Goal: Information Seeking & Learning: Find specific fact

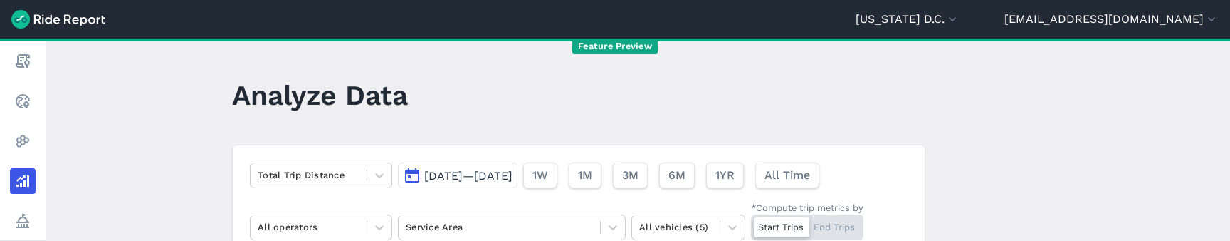
drag, startPoint x: 1055, startPoint y: 167, endPoint x: 1060, endPoint y: 175, distance: 8.9
click at [1055, 168] on main "Analyze Data Total Trip Distance [DATE]—[DATE] 1W 1M 3M 6M 1YR All Time All ope…" at bounding box center [638, 139] width 1184 height 202
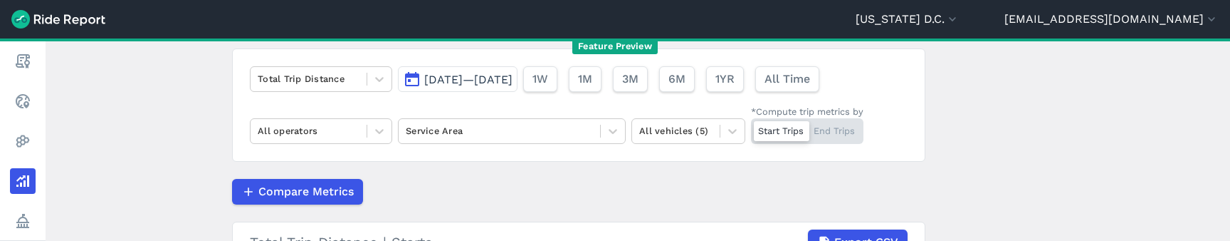
scroll to position [95, 0]
click at [312, 82] on div at bounding box center [309, 80] width 102 height 16
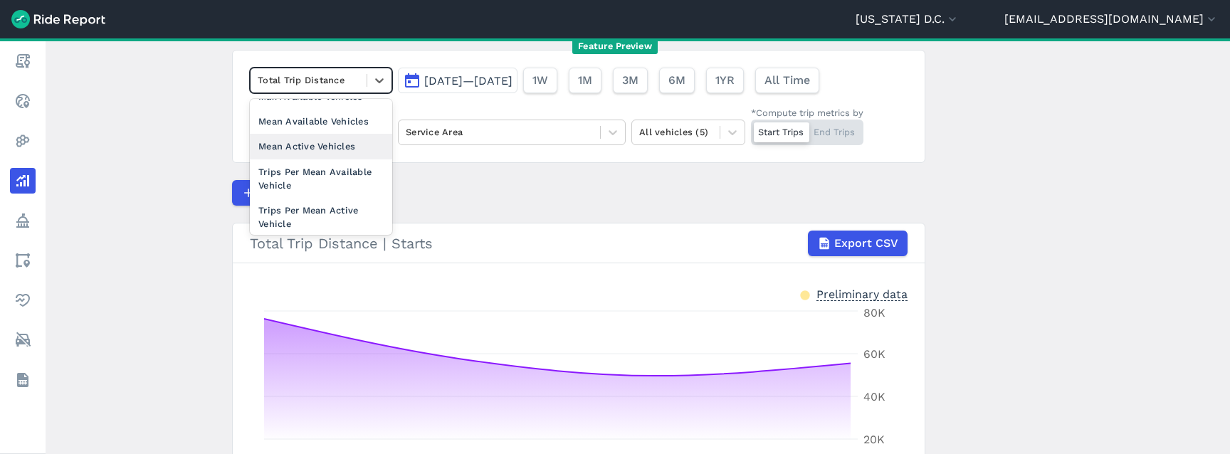
scroll to position [201, 0]
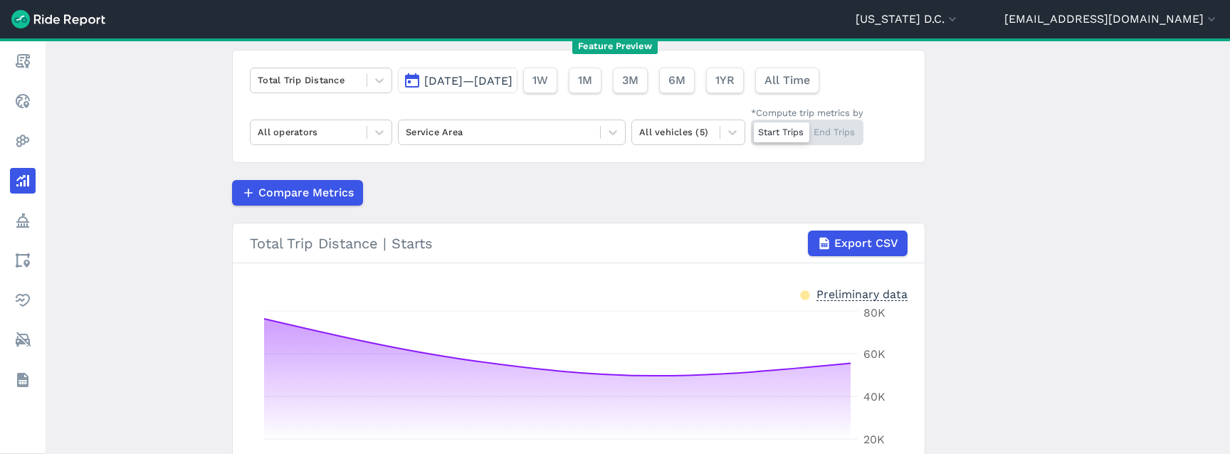
click at [144, 240] on main "Analyze Data Total Trip Distance [DATE]—[DATE] 1W 1M 3M 6M 1YR All Time All ope…" at bounding box center [638, 246] width 1184 height 416
click at [350, 86] on div at bounding box center [309, 80] width 102 height 16
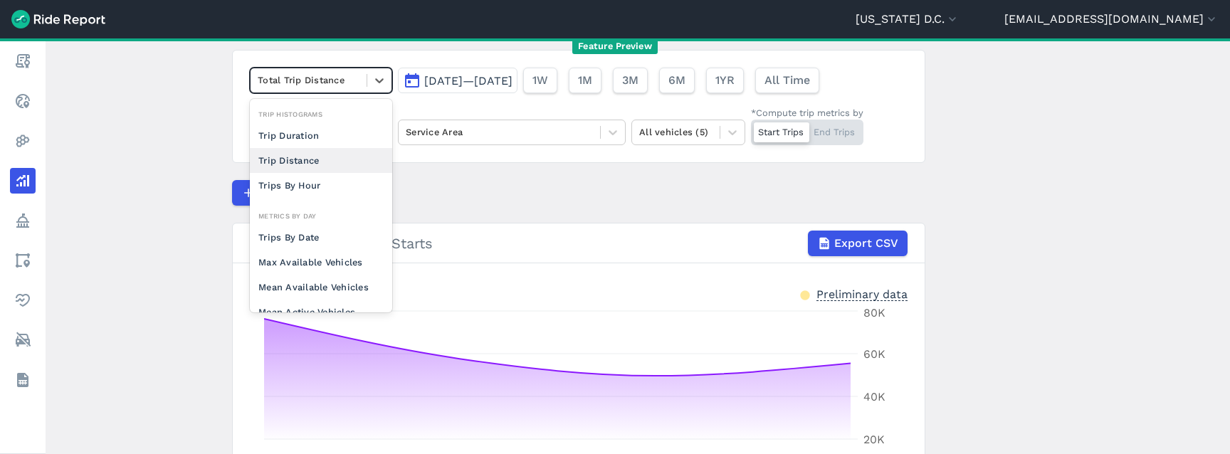
click at [332, 161] on div "Trip Distance" at bounding box center [321, 160] width 142 height 25
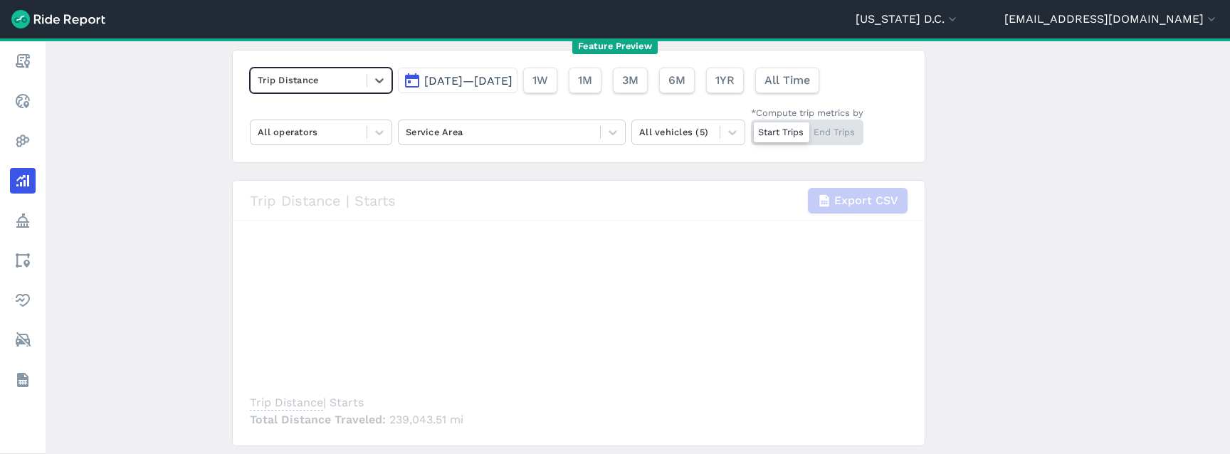
click at [328, 84] on div at bounding box center [309, 80] width 102 height 16
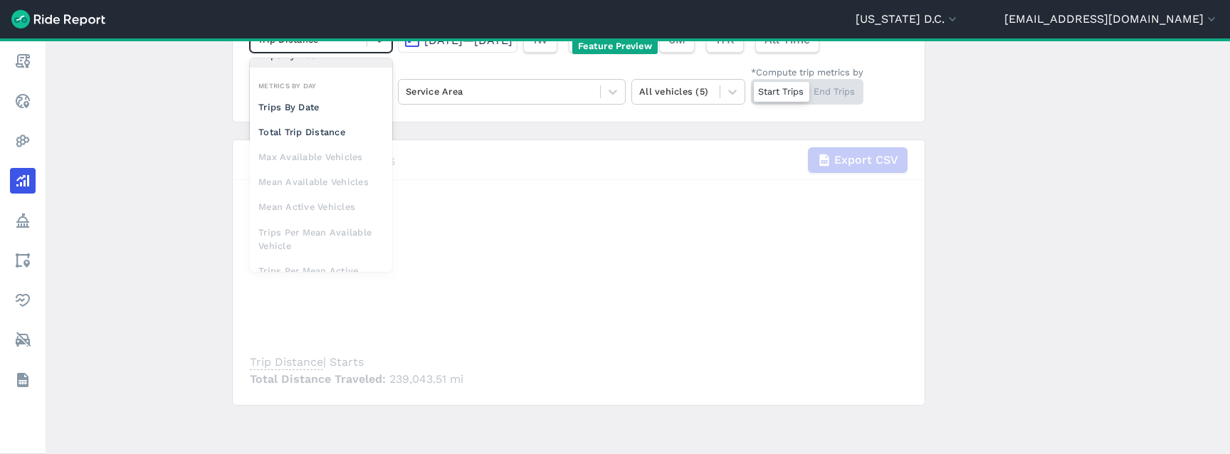
scroll to position [66, 0]
click at [321, 131] on div "Total Trip Distance" at bounding box center [321, 130] width 142 height 25
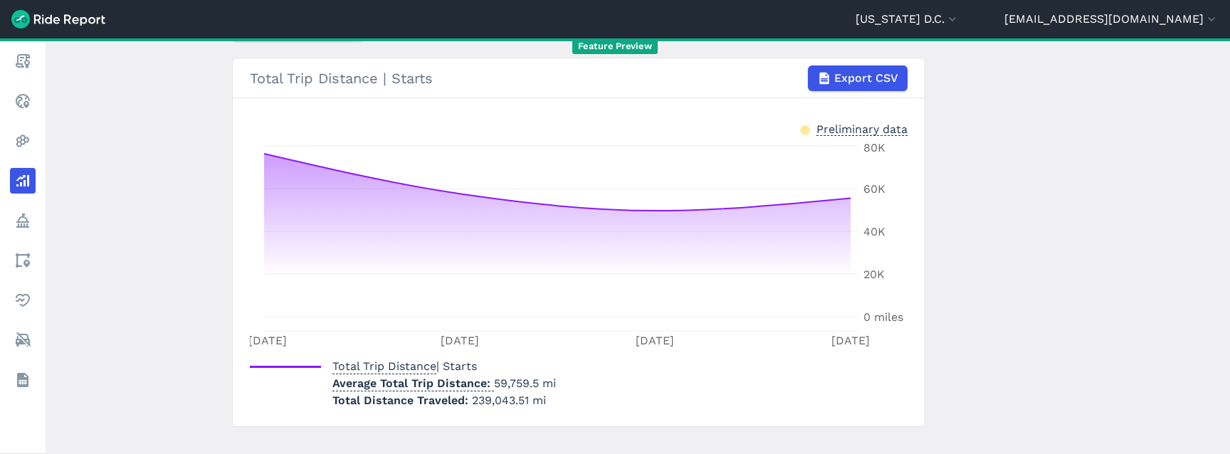
scroll to position [258, 0]
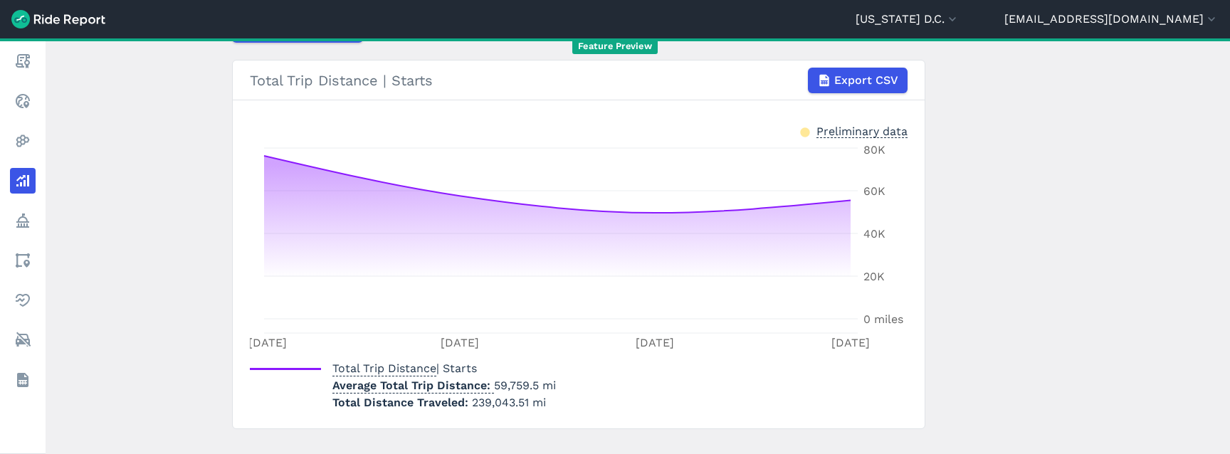
click at [498, 240] on span "239,043.51 mi" at bounding box center [509, 403] width 74 height 14
click at [499, 240] on span "239,043.51 mi" at bounding box center [509, 403] width 74 height 14
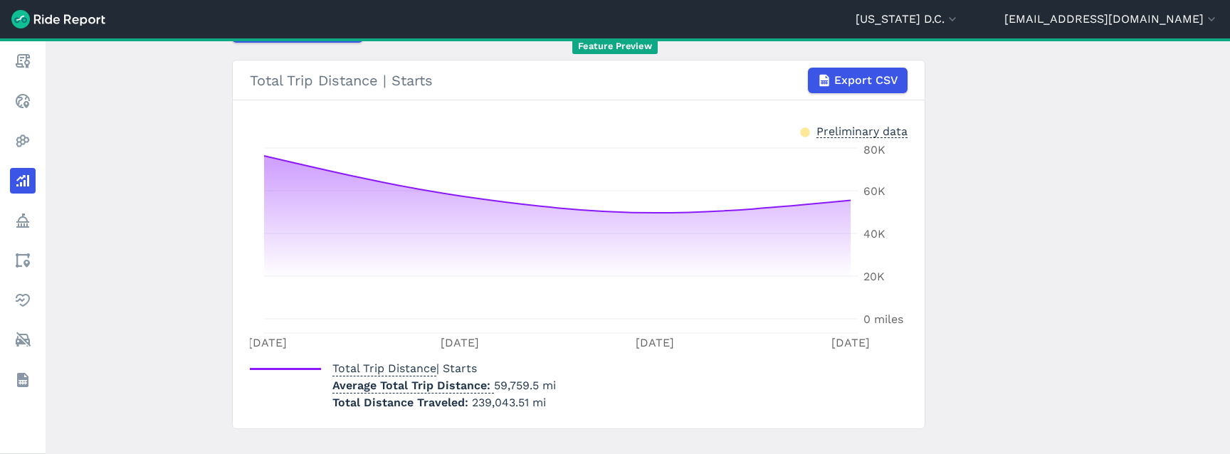
drag, startPoint x: 589, startPoint y: 401, endPoint x: 563, endPoint y: 397, distance: 26.0
click at [588, 240] on div "Total Trip Distance | Starts Average Total Trip Distance 59,759.5 mi Total Dist…" at bounding box center [579, 382] width 658 height 57
drag, startPoint x: 508, startPoint y: 401, endPoint x: 465, endPoint y: 404, distance: 42.8
click at [465, 240] on p "Total Distance Traveled 239,043.51 mi" at bounding box center [443, 402] width 223 height 17
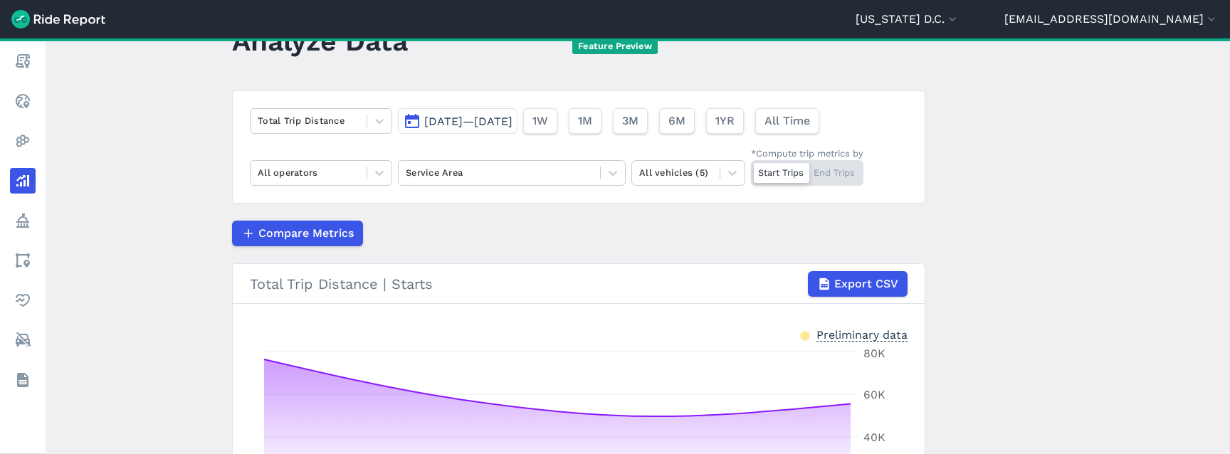
scroll to position [41, 0]
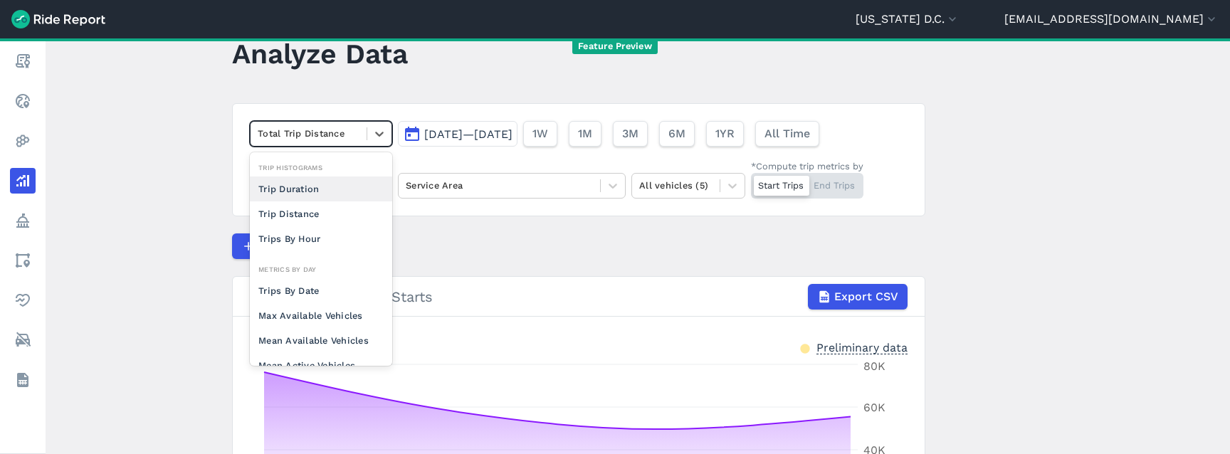
click at [325, 134] on div at bounding box center [309, 133] width 102 height 16
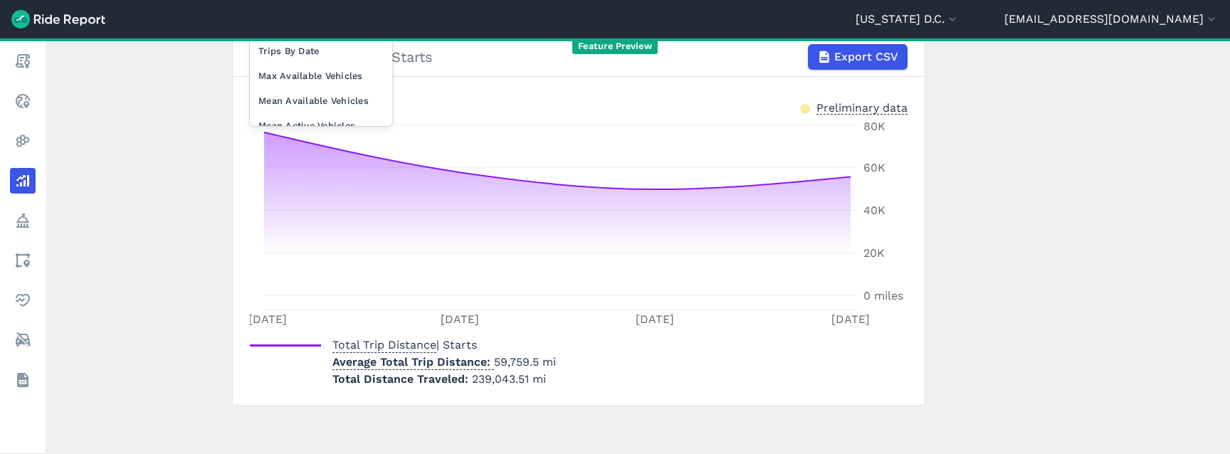
scroll to position [285, 0]
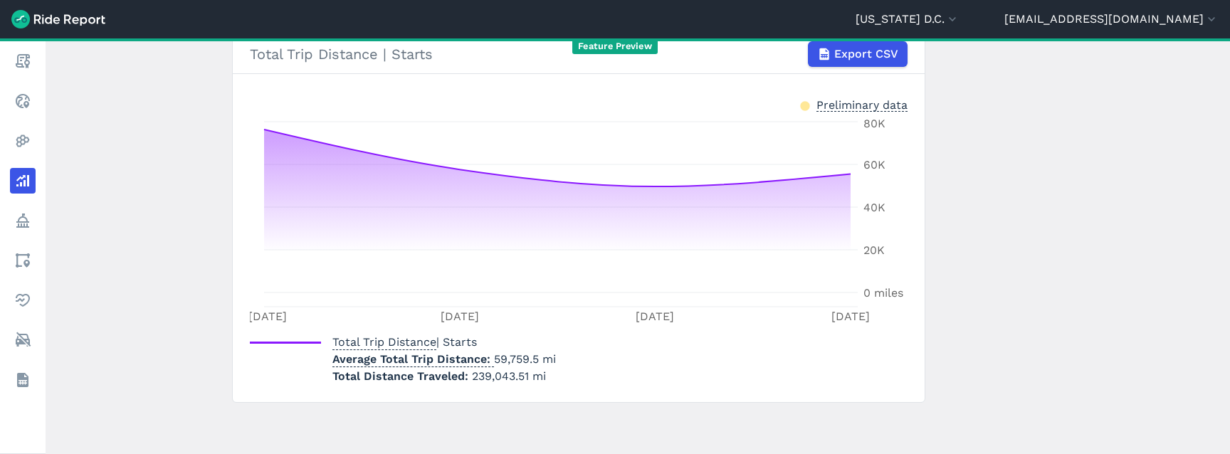
drag, startPoint x: 1139, startPoint y: 311, endPoint x: 993, endPoint y: 316, distance: 146.0
click at [1138, 240] on main "Analyze Data Total Trip Distance [DATE]—[DATE] 1W 1M 3M 6M 1YR All Time All ope…" at bounding box center [638, 246] width 1184 height 416
drag, startPoint x: 465, startPoint y: 373, endPoint x: 509, endPoint y: 379, distance: 44.6
click at [509, 240] on p "Total Distance Traveled 239,043.51 mi" at bounding box center [443, 376] width 223 height 17
drag, startPoint x: 524, startPoint y: 377, endPoint x: 465, endPoint y: 371, distance: 59.3
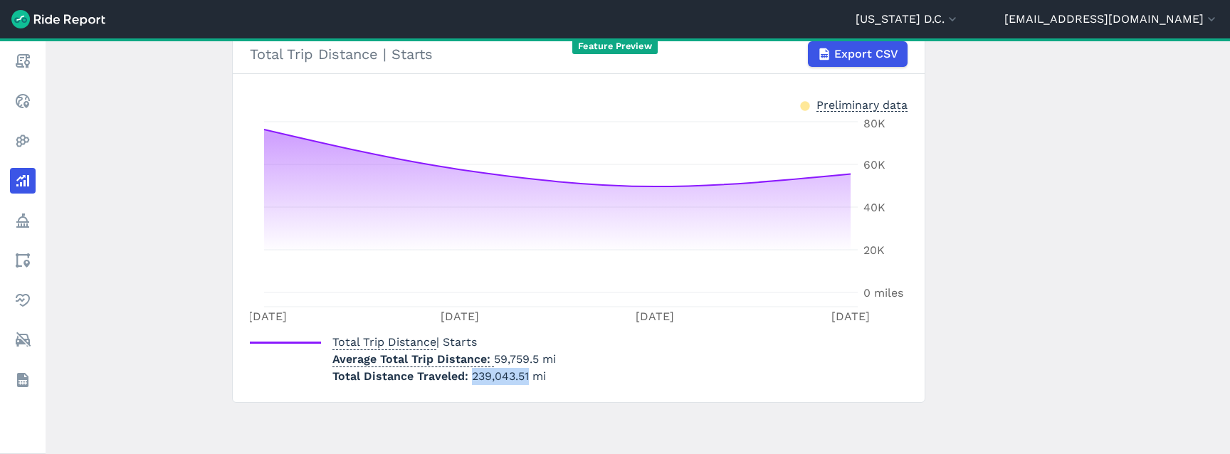
click at [465, 240] on p "Total Distance Traveled 239,043.51 mi" at bounding box center [443, 376] width 223 height 17
copy p "239,043.51"
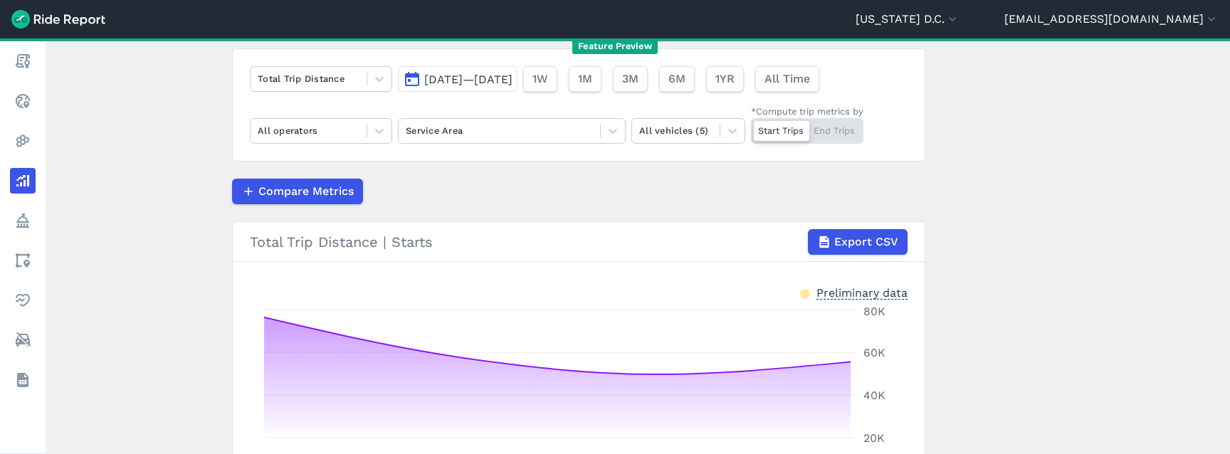
scroll to position [14, 0]
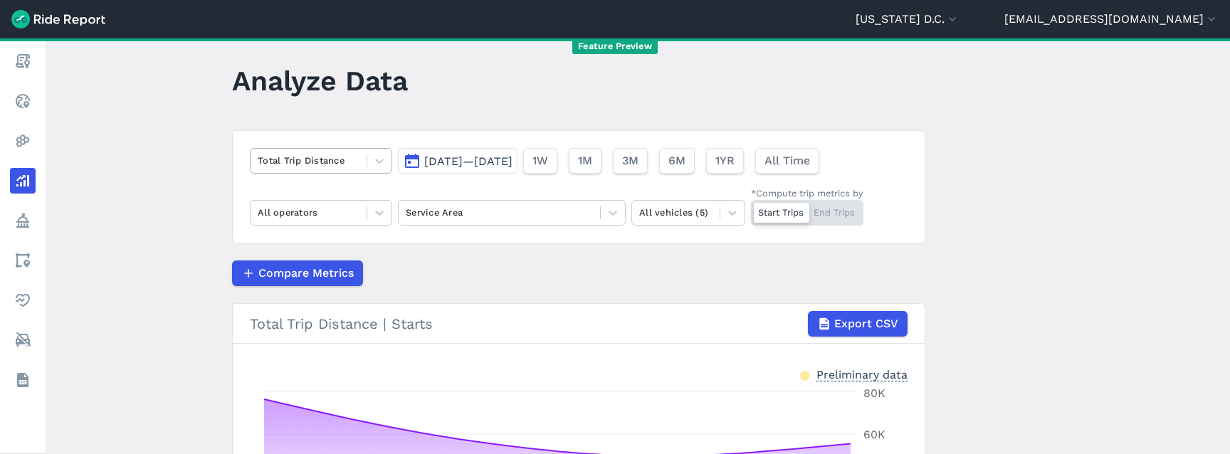
click at [348, 152] on div "Total Trip Distance" at bounding box center [309, 160] width 116 height 22
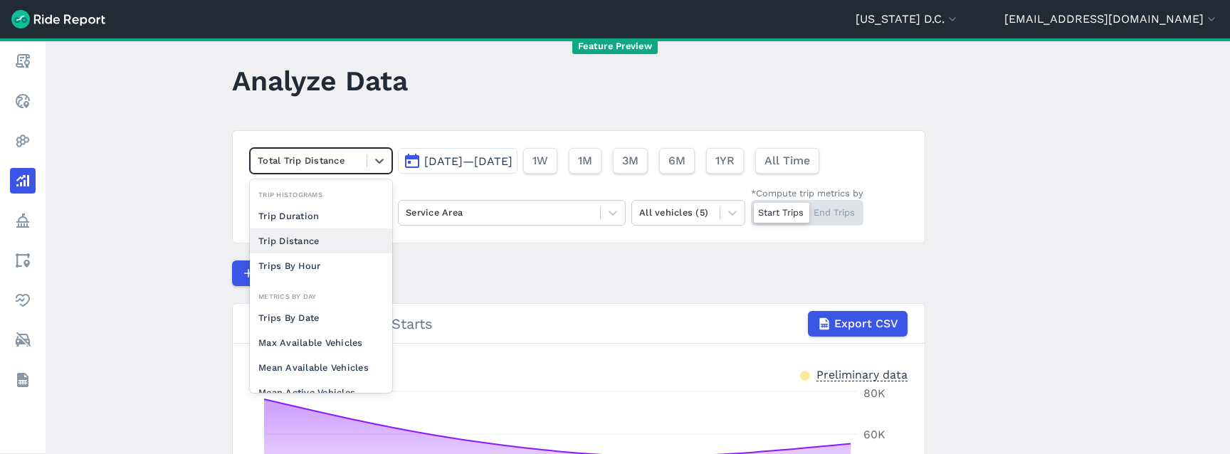
click at [337, 240] on div "Trip Distance" at bounding box center [321, 240] width 142 height 25
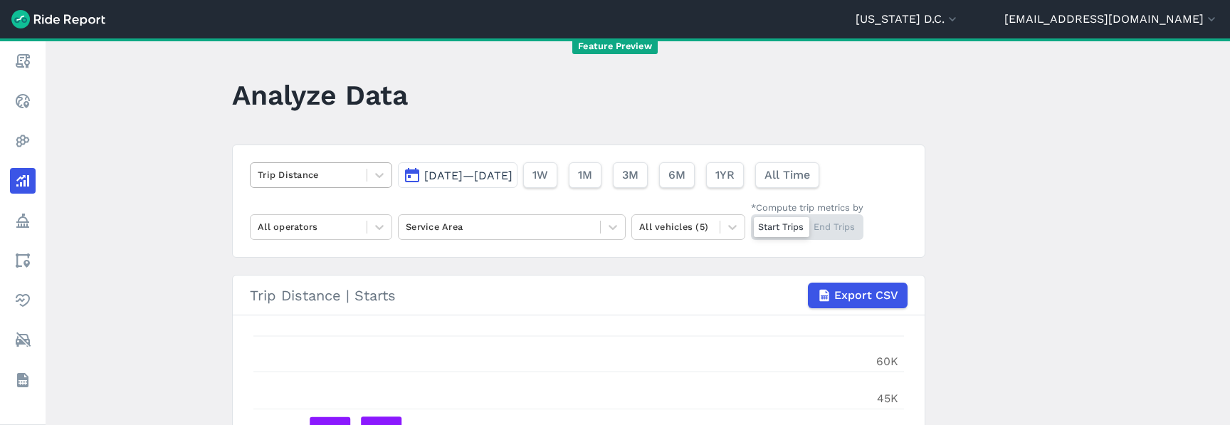
click at [321, 176] on div at bounding box center [309, 175] width 102 height 16
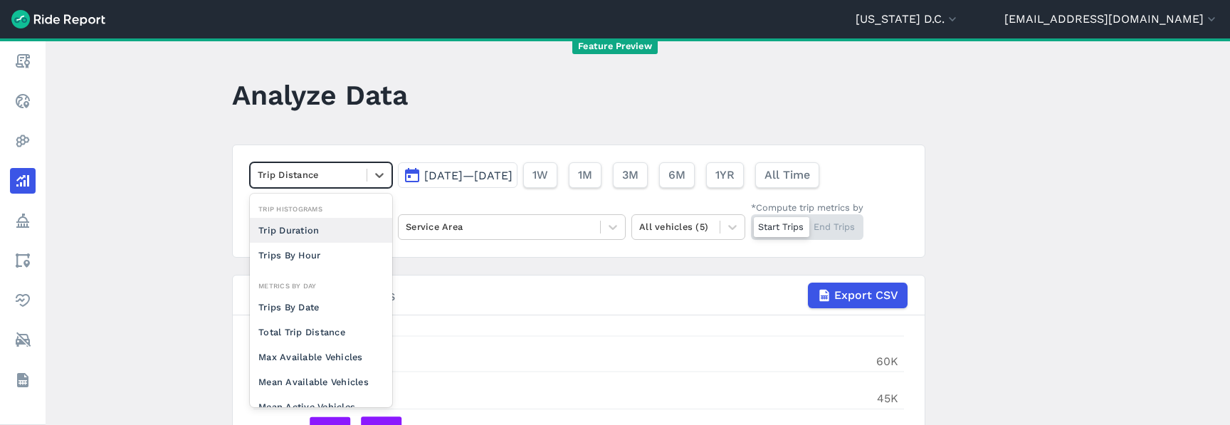
click at [159, 140] on main "Analyze Data option Trip Duration focused, 0 of 2. 10 results available. Use Up…" at bounding box center [638, 231] width 1184 height 386
